Goal: Information Seeking & Learning: Check status

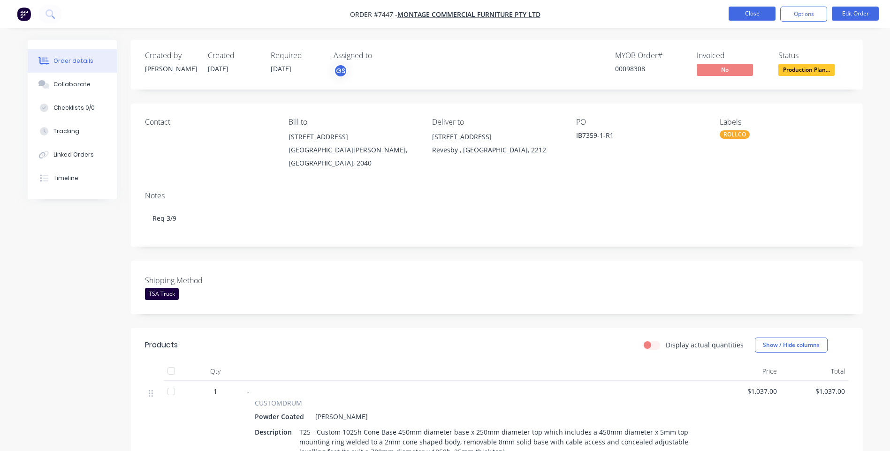
click at [740, 14] on button "Close" at bounding box center [751, 14] width 47 height 14
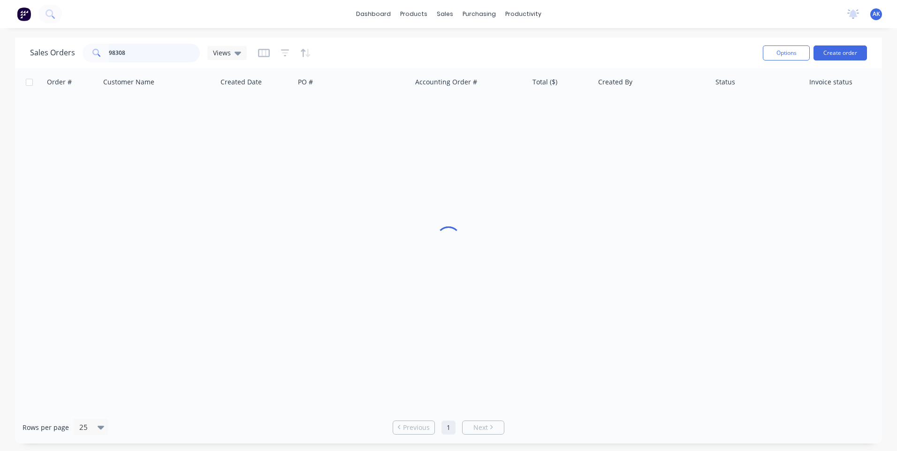
click at [129, 53] on input "98308" at bounding box center [154, 53] width 91 height 19
type input "98437"
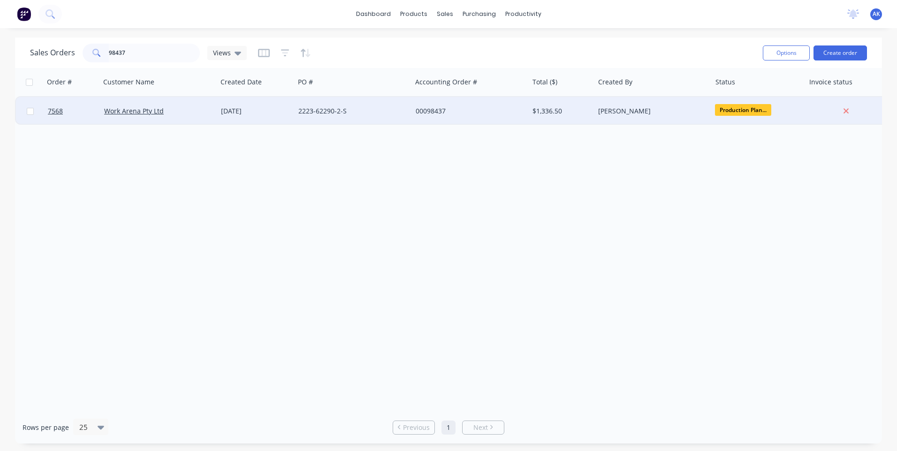
click at [224, 112] on div "[DATE]" at bounding box center [256, 110] width 70 height 9
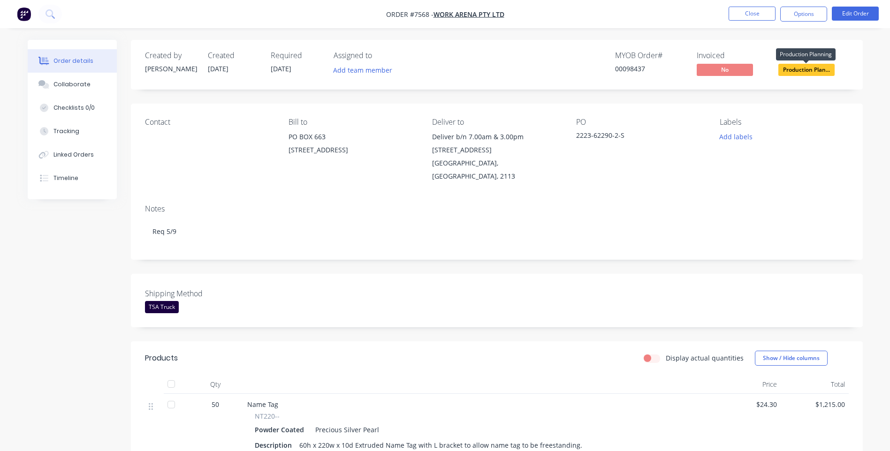
click at [805, 70] on span "Production Plan..." at bounding box center [806, 70] width 56 height 12
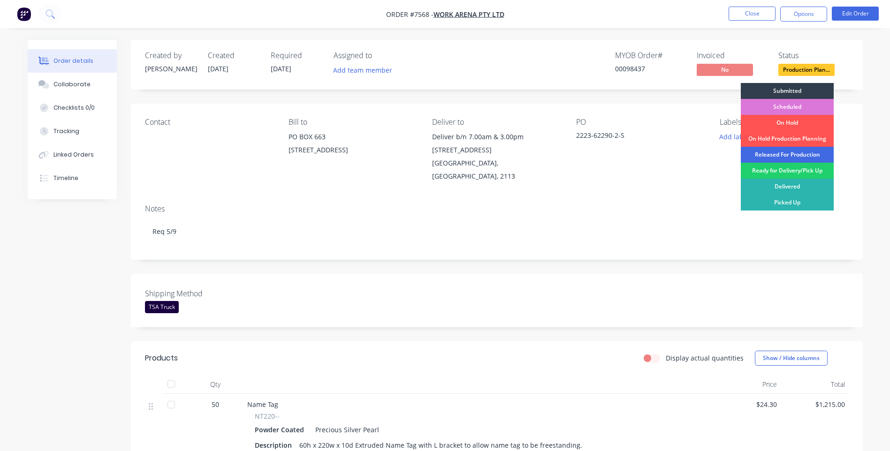
click at [778, 156] on div "Released For Production" at bounding box center [786, 155] width 93 height 16
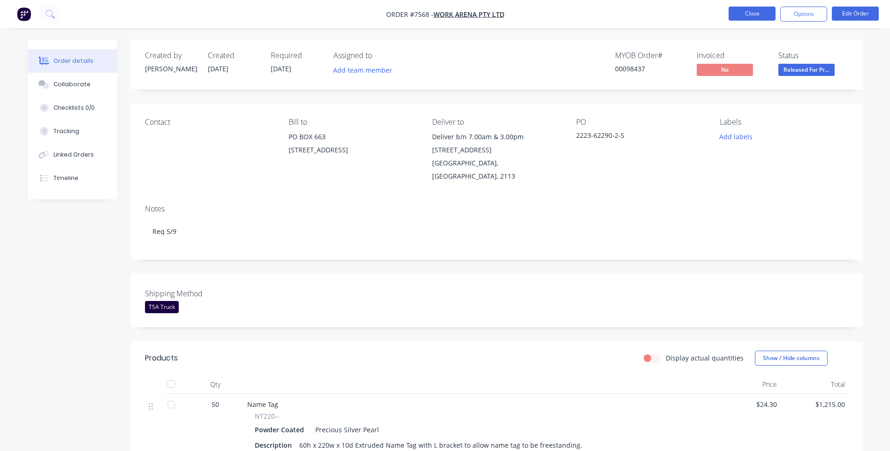
click at [756, 14] on button "Close" at bounding box center [751, 14] width 47 height 14
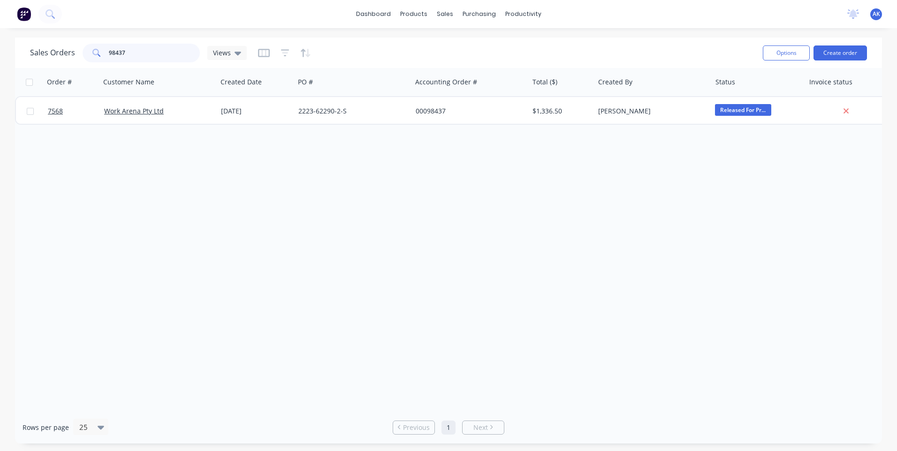
drag, startPoint x: 126, startPoint y: 59, endPoint x: 69, endPoint y: 62, distance: 57.3
click at [69, 62] on div "Sales Orders 98437 Views" at bounding box center [392, 52] width 725 height 23
type input "97570"
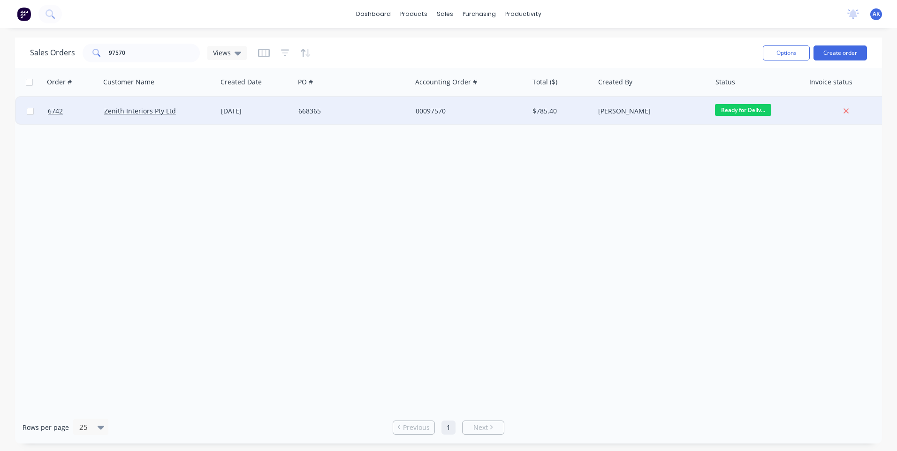
click at [314, 114] on div "668365" at bounding box center [350, 110] width 104 height 9
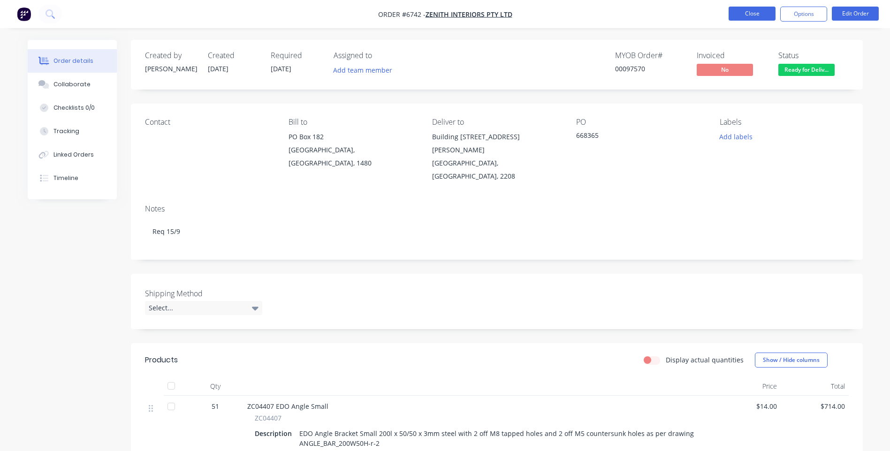
click at [751, 16] on button "Close" at bounding box center [751, 14] width 47 height 14
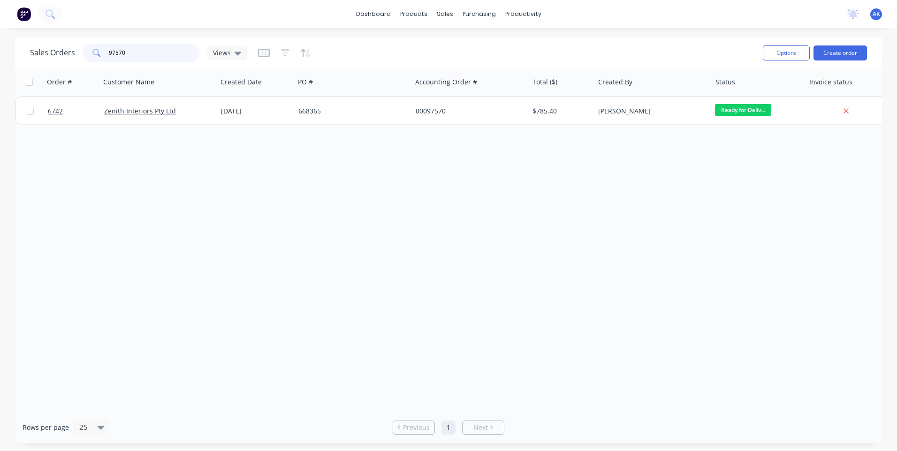
drag, startPoint x: 136, startPoint y: 52, endPoint x: 87, endPoint y: 56, distance: 48.5
click at [87, 56] on div "97570" at bounding box center [141, 53] width 117 height 19
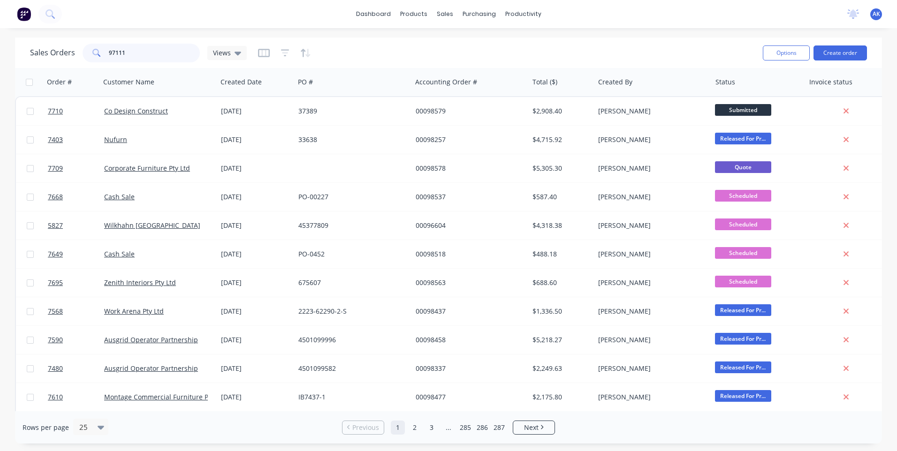
type input "97111"
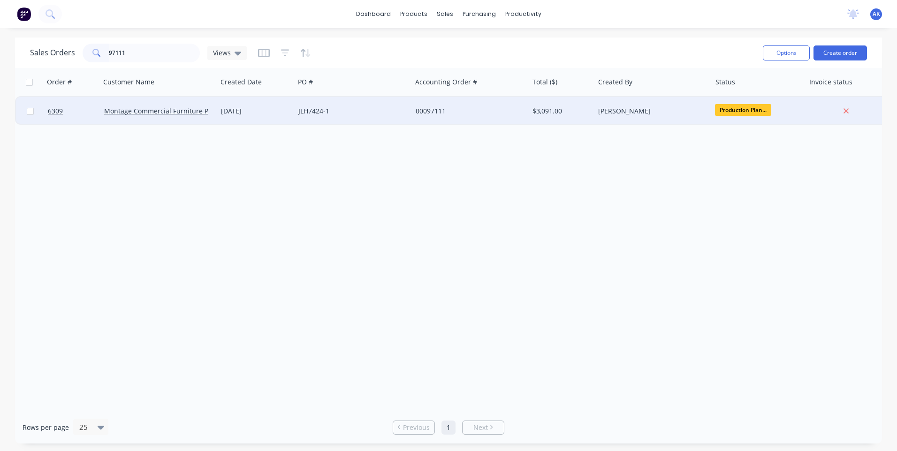
click at [306, 111] on div "JLH7424-1" at bounding box center [350, 110] width 104 height 9
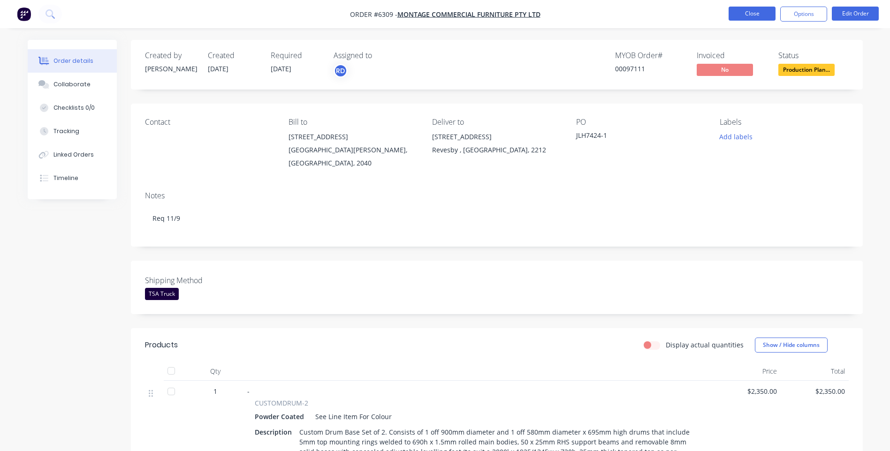
click at [756, 15] on button "Close" at bounding box center [751, 14] width 47 height 14
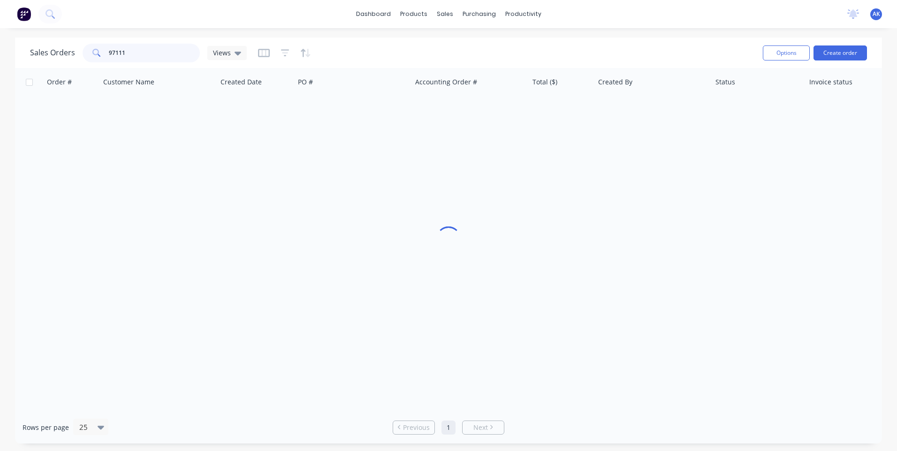
drag, startPoint x: 151, startPoint y: 60, endPoint x: 145, endPoint y: 55, distance: 7.4
click at [150, 59] on input "97111" at bounding box center [154, 53] width 91 height 19
drag, startPoint x: 127, startPoint y: 57, endPoint x: 47, endPoint y: 65, distance: 80.1
click at [47, 65] on div "Sales Orders 97111 Views Options Create order" at bounding box center [448, 53] width 867 height 30
type input "98548"
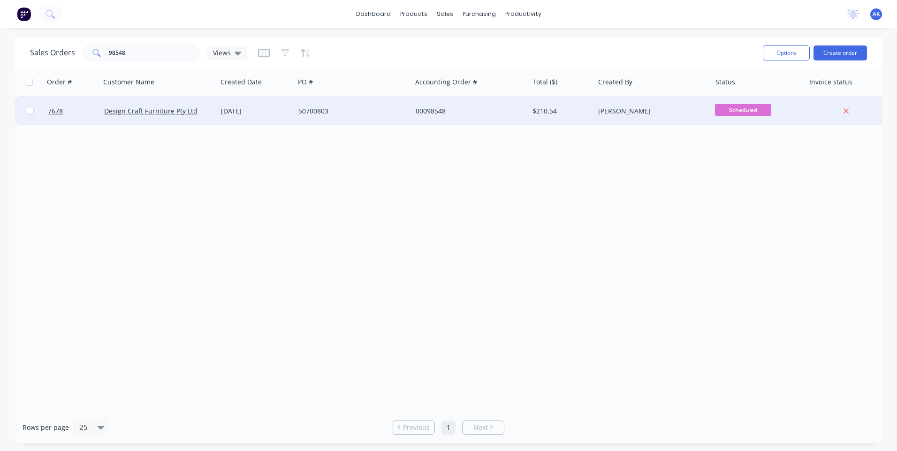
click at [333, 111] on div "50700803" at bounding box center [350, 110] width 104 height 9
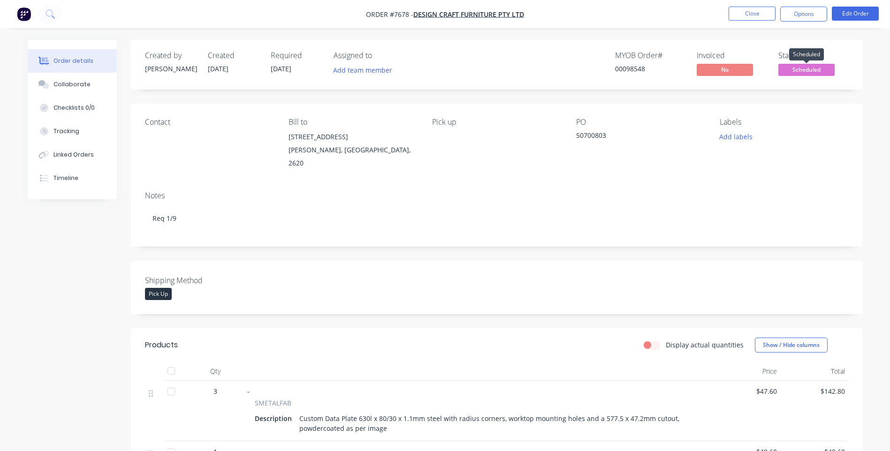
click at [815, 69] on span "Scheduled" at bounding box center [806, 70] width 56 height 12
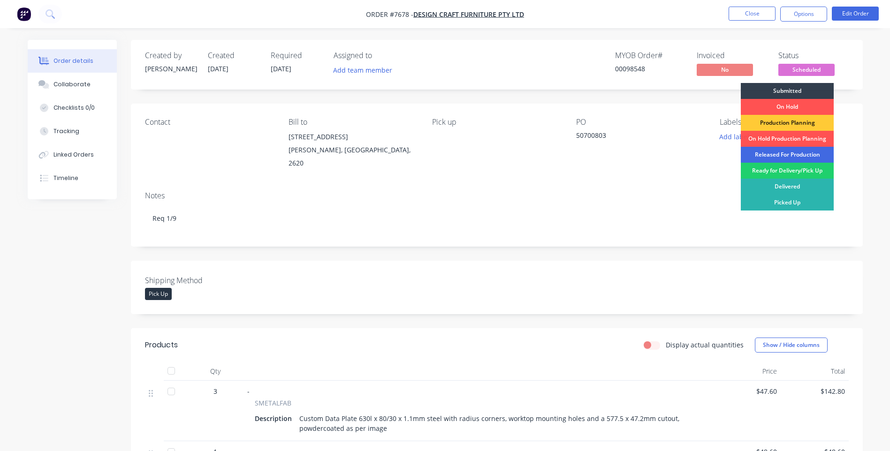
click at [785, 151] on div "Released For Production" at bounding box center [786, 155] width 93 height 16
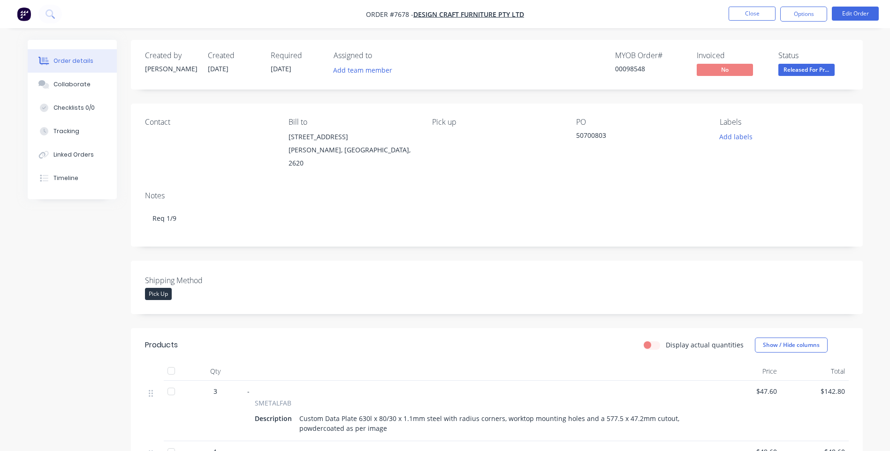
click at [760, 6] on nav "Order #7678 - Design Craft Furniture Pty Ltd Close Options Edit Order" at bounding box center [445, 14] width 890 height 28
click at [758, 11] on button "Close" at bounding box center [751, 14] width 47 height 14
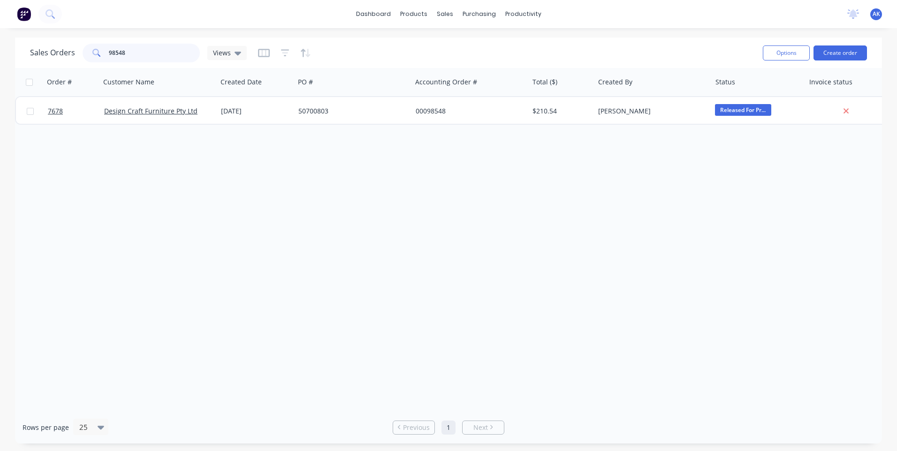
click at [156, 50] on input "98548" at bounding box center [154, 53] width 91 height 19
type input "98481"
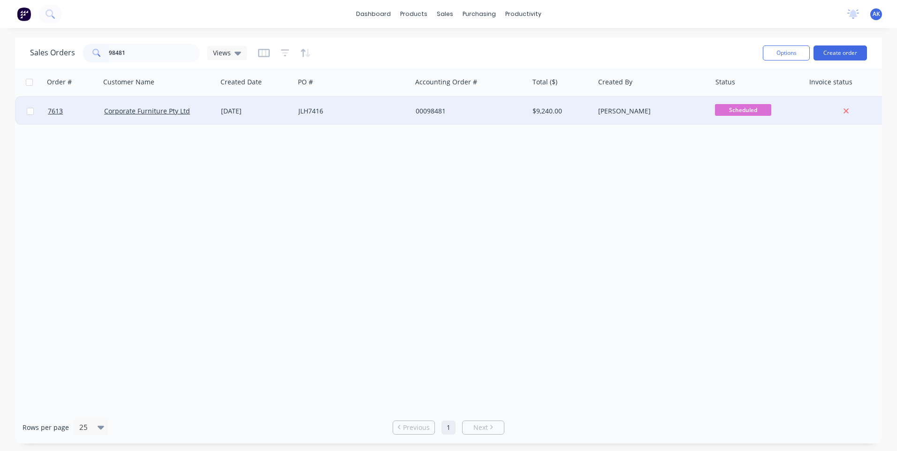
click at [283, 113] on div "[DATE]" at bounding box center [256, 110] width 70 height 9
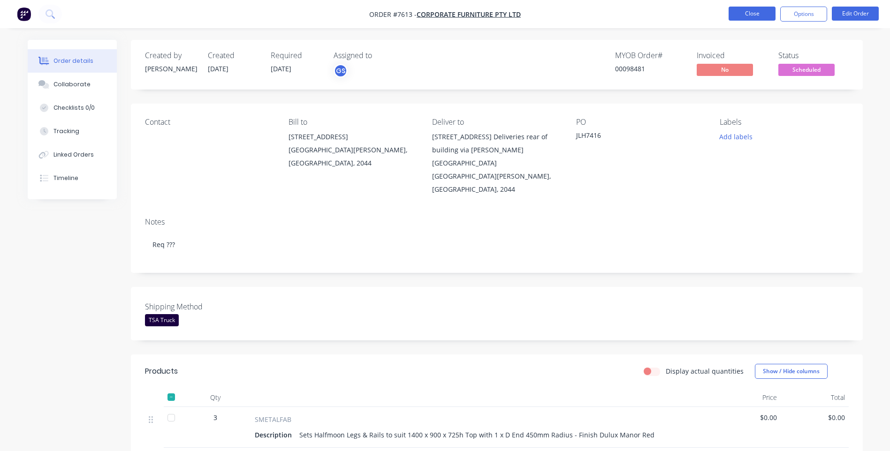
click at [759, 13] on button "Close" at bounding box center [751, 14] width 47 height 14
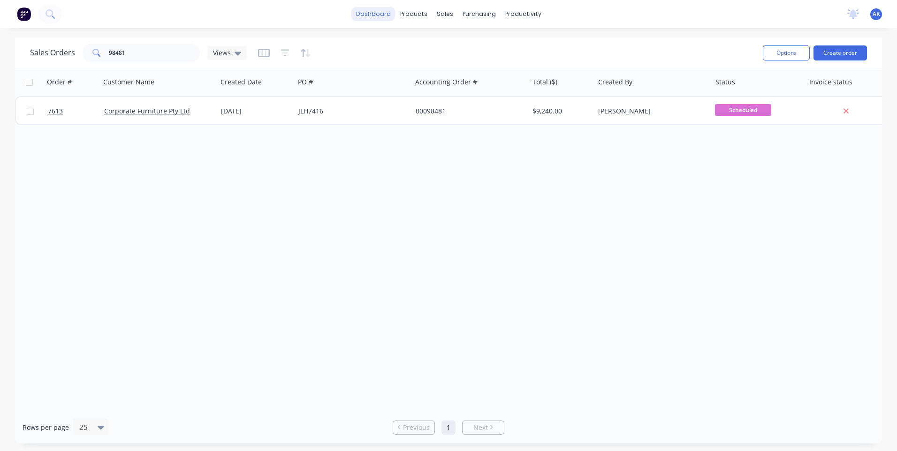
click at [374, 14] on link "dashboard" at bounding box center [373, 14] width 44 height 14
